Goal: Communication & Community: Answer question/provide support

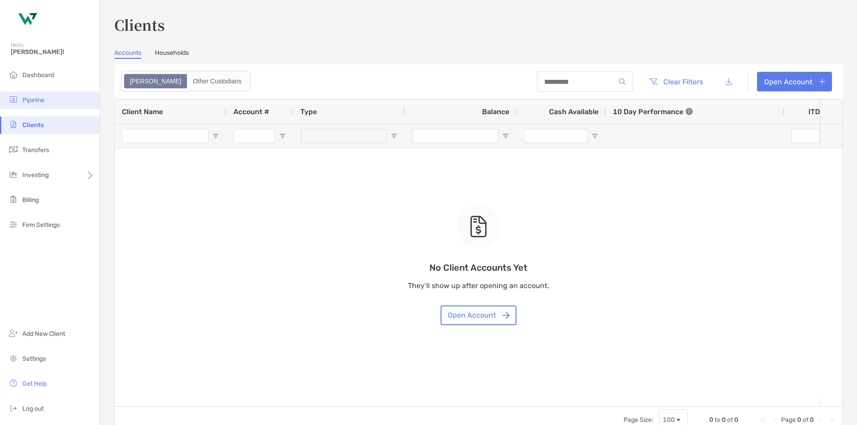
click at [40, 106] on li "Pipeline" at bounding box center [50, 100] width 100 height 18
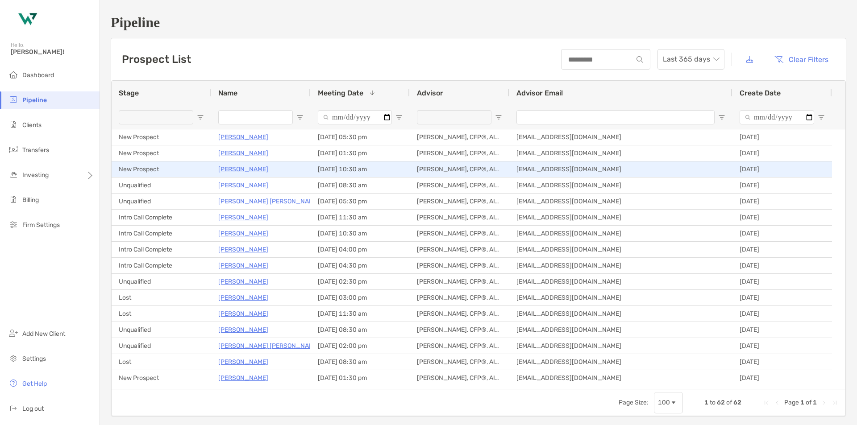
click at [237, 168] on p "Adnan Nafa" at bounding box center [243, 169] width 50 height 11
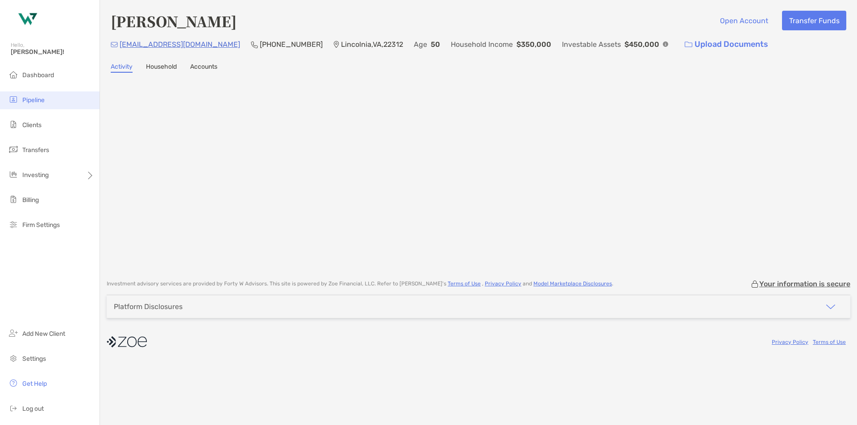
click at [50, 100] on li "Pipeline" at bounding box center [50, 100] width 100 height 18
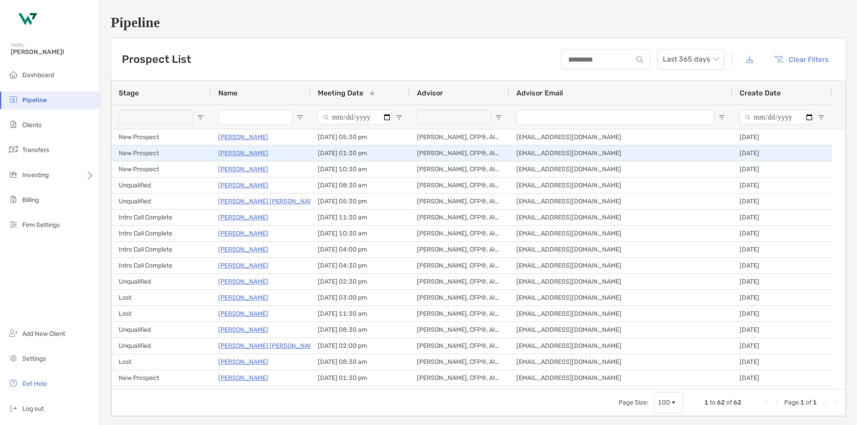
click at [219, 152] on p "[PERSON_NAME]" at bounding box center [243, 153] width 50 height 11
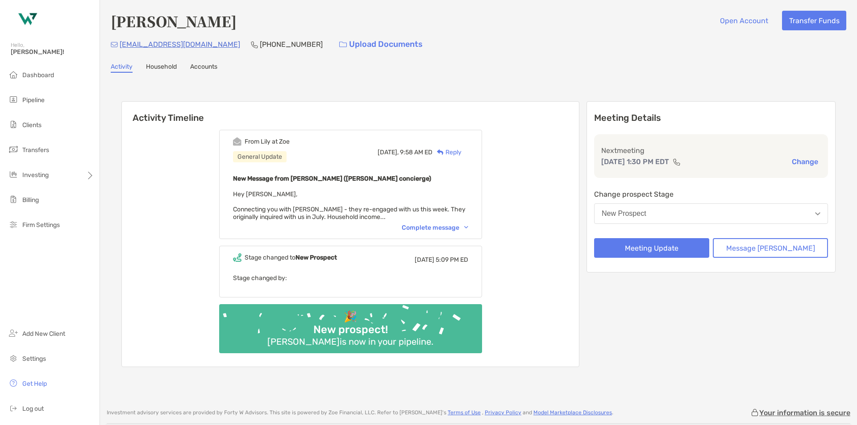
click at [461, 153] on div "Reply" at bounding box center [446, 152] width 29 height 9
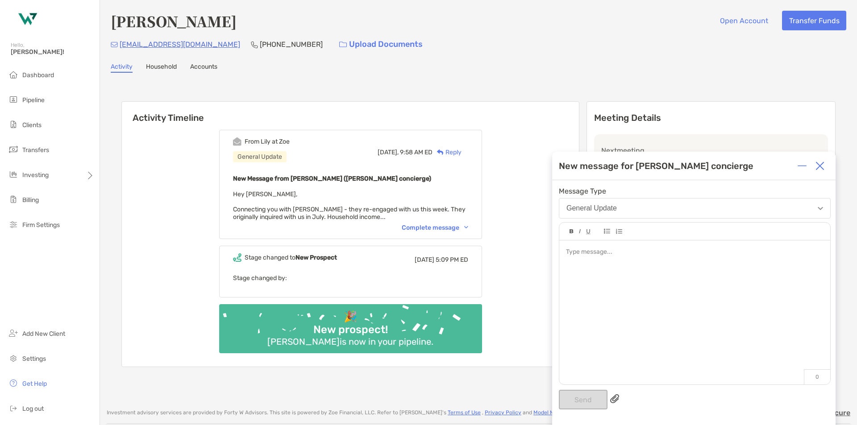
click at [606, 249] on div at bounding box center [694, 252] width 257 height 9
click at [566, 255] on span "**********" at bounding box center [641, 252] width 150 height 6
click at [582, 400] on button "Send" at bounding box center [583, 400] width 49 height 20
